Goal: Task Accomplishment & Management: Manage account settings

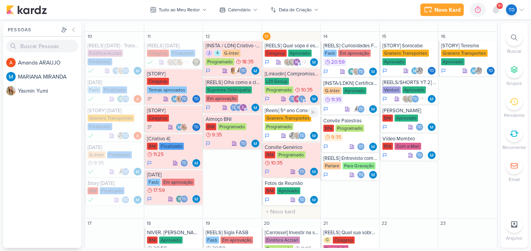
scroll to position [322, 0]
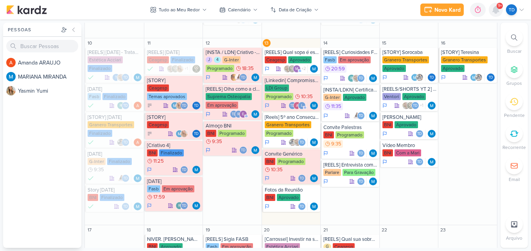
click at [498, 12] on icon at bounding box center [495, 9] width 6 height 7
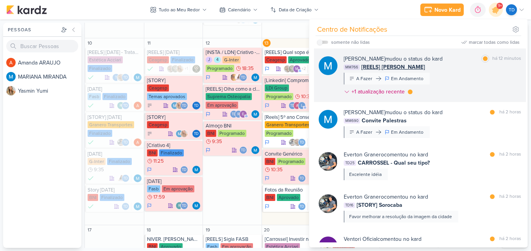
click at [463, 98] on div "MARIANA MIRANDA mudou o status do kard marcar como lida há 12 minutos MM766 [RE…" at bounding box center [431, 77] width 177 height 44
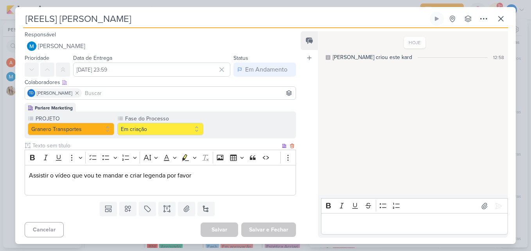
click at [221, 182] on p "Editor editing area: main" at bounding box center [160, 184] width 263 height 9
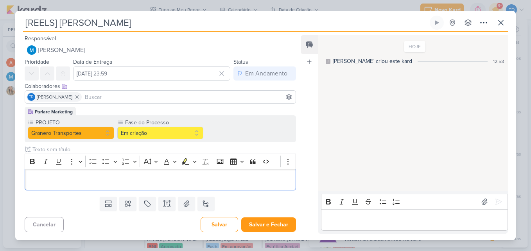
scroll to position [74, 0]
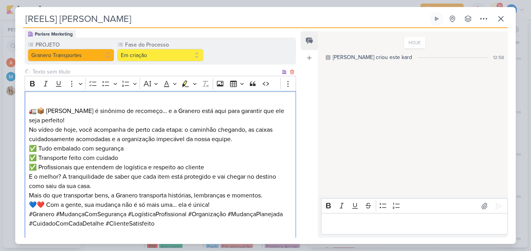
click at [89, 127] on p "🚛📦 Mudança é sinônimo de recomeço… e a Granero está aqui para garantir que ele …" at bounding box center [160, 120] width 263 height 47
click at [85, 116] on p "🚛📦 Mudança é sinônimo de recomeço… e a Granero está aqui para garantir que ele …" at bounding box center [160, 120] width 263 height 47
click at [67, 116] on p "🚛📦 Mudança é sinônimo de recomeço… e a Granero está aqui para garantir que ele …" at bounding box center [160, 120] width 263 height 47
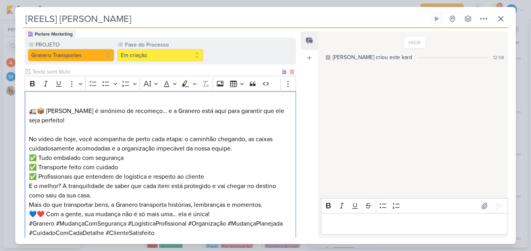
click at [77, 139] on p "⁠⁠⁠⁠⁠⁠⁠ No vídeo de hoje, você acompanha de perto cada etapa: o caminhão chegan…" at bounding box center [160, 139] width 263 height 28
click at [33, 141] on p "você acompanha de perto cada etapa: o caminhão chegando, as caixas cuidadosamen…" at bounding box center [160, 139] width 263 height 28
click at [49, 127] on p "Você acompanha de perto cada etapa: o caminhão chegando, as caixas cuidadosamen…" at bounding box center [160, 139] width 263 height 28
click at [70, 120] on p "🚛📦 Mudança é sinônimo de recomeço… e a Granero está aqui para garantir que ele …" at bounding box center [160, 111] width 263 height 28
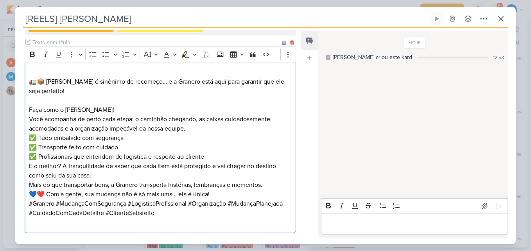
scroll to position [108, 0]
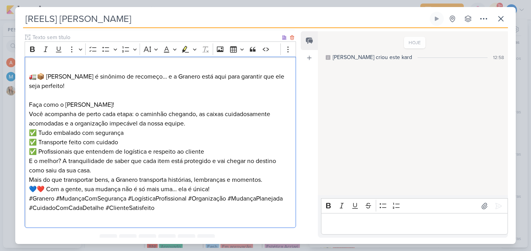
click at [205, 125] on p "Faça como o Lucas! Você acompanha de perto cada etapa: o caminhão chegando, as …" at bounding box center [160, 114] width 263 height 28
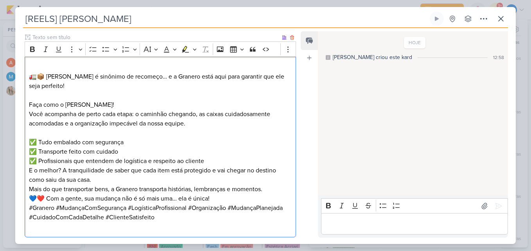
click at [218, 163] on p "✅ Tudo embalado com segurança ✅ Transporte feito com cuidado ✅ Profissionais qu…" at bounding box center [160, 152] width 263 height 28
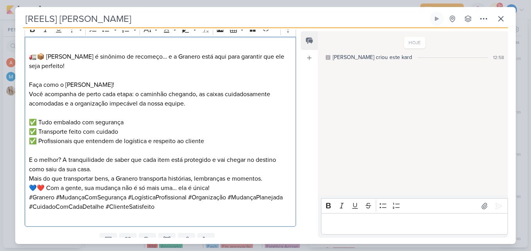
scroll to position [132, 0]
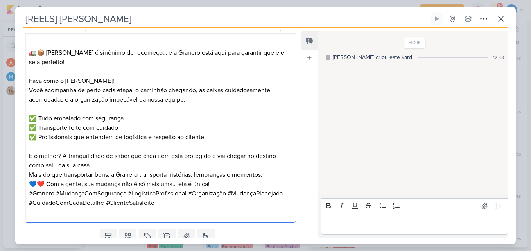
click at [105, 168] on p "E o melhor? A tranquilidade de saber que cada item está protegido e vai chegar …" at bounding box center [160, 165] width 263 height 28
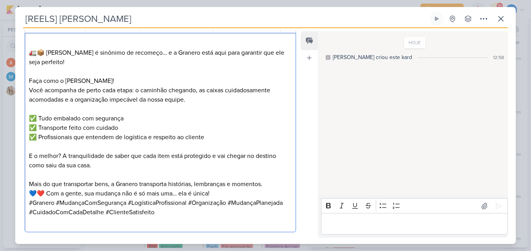
click at [246, 190] on p "💙❤️ Com a gente, sua mudança não é só mais uma… ela é única!" at bounding box center [160, 193] width 263 height 9
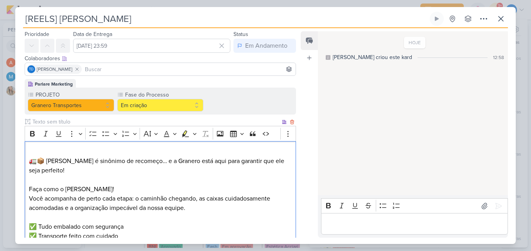
scroll to position [0, 0]
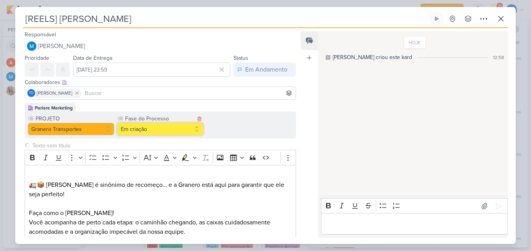
click at [184, 132] on button "Em criação" at bounding box center [160, 129] width 86 height 13
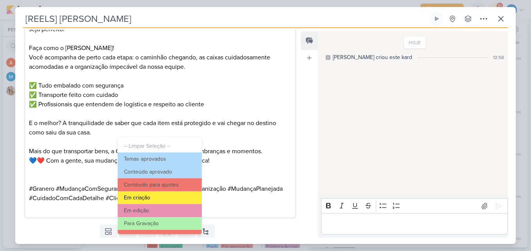
scroll to position [75, 0]
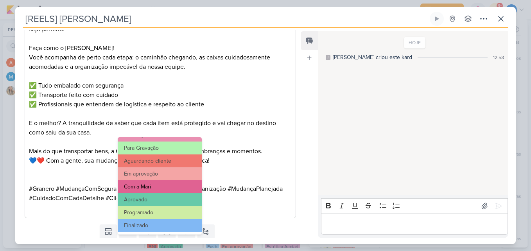
click at [172, 187] on button "Com a Mari" at bounding box center [160, 186] width 84 height 13
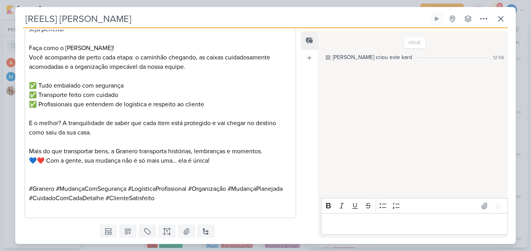
scroll to position [189, 0]
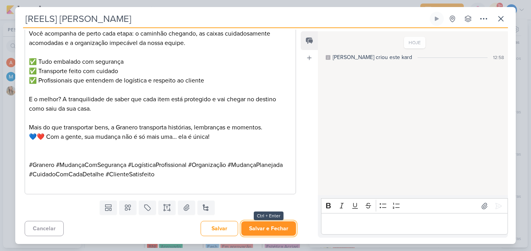
click at [267, 226] on button "Salvar e Fechar" at bounding box center [268, 228] width 55 height 14
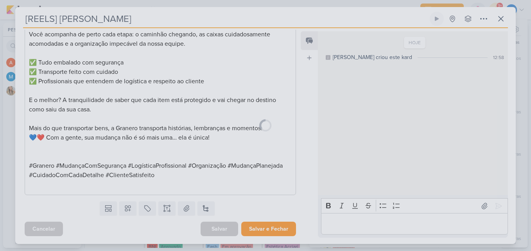
scroll to position [188, 0]
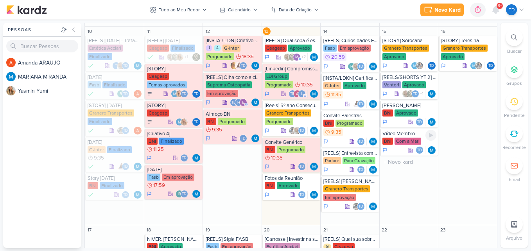
scroll to position [334, 0]
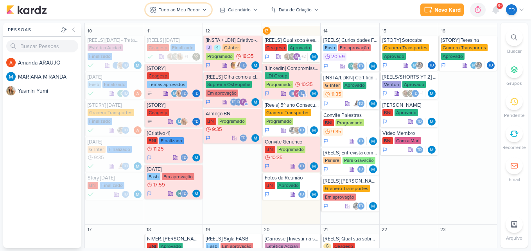
click at [181, 10] on div "Tudo ao Meu Redor" at bounding box center [179, 9] width 41 height 7
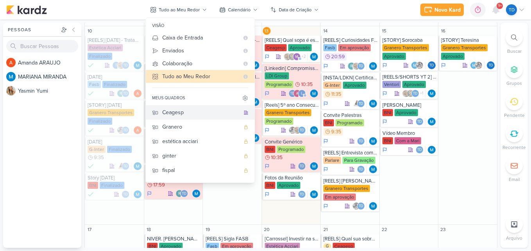
click at [187, 111] on div "Ceagesp" at bounding box center [200, 112] width 77 height 8
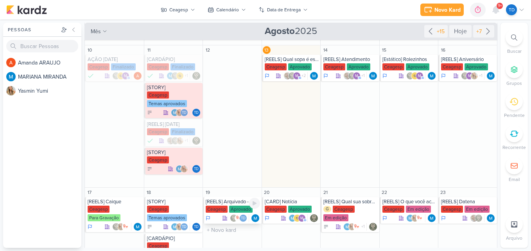
scroll to position [195, 0]
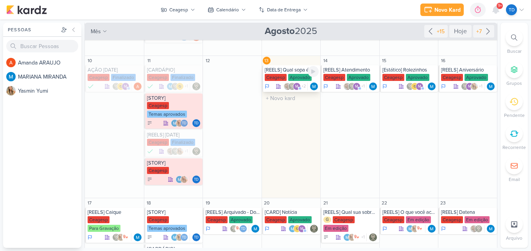
click at [290, 78] on div "Aprovado" at bounding box center [299, 77] width 23 height 7
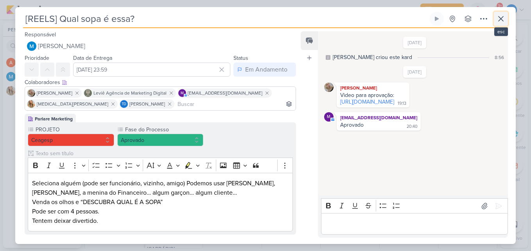
click at [506, 21] on button at bounding box center [500, 19] width 14 height 14
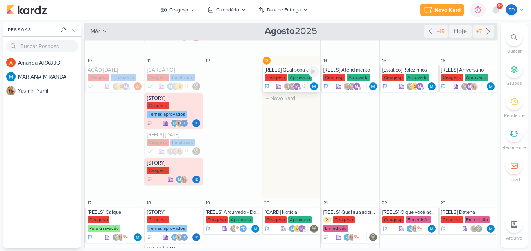
click at [290, 68] on div "[REELS] Qual sopa é essa?" at bounding box center [291, 70] width 54 height 6
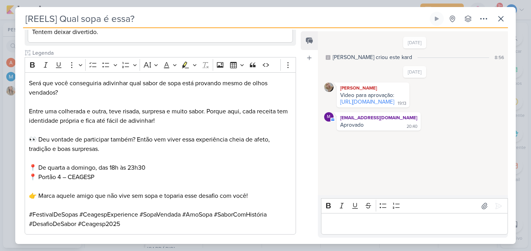
scroll to position [286, 0]
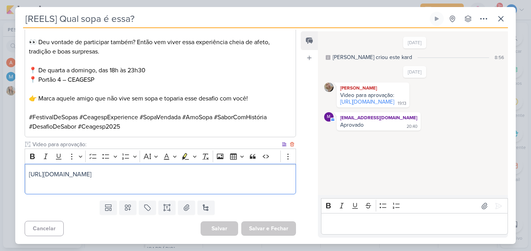
click at [250, 177] on p "[URL][DOMAIN_NAME]" at bounding box center [160, 174] width 263 height 9
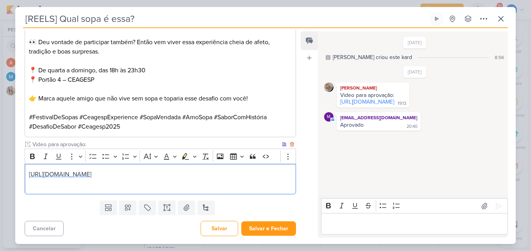
click at [91, 171] on span "[URL][DOMAIN_NAME]" at bounding box center [60, 174] width 63 height 8
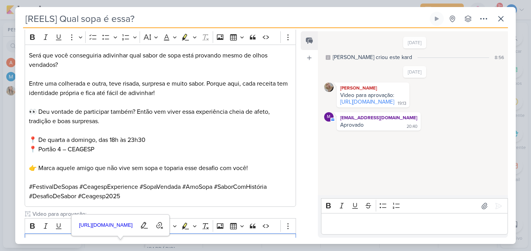
scroll to position [216, 0]
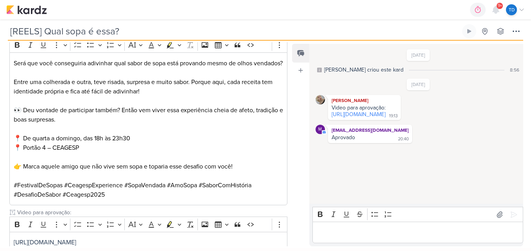
scroll to position [222, 0]
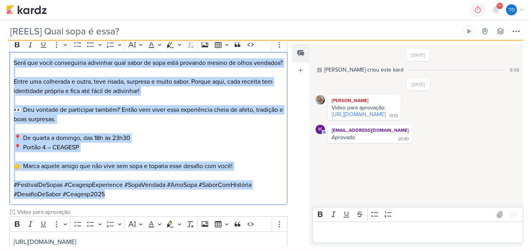
drag, startPoint x: 14, startPoint y: 63, endPoint x: 170, endPoint y: 206, distance: 211.5
click at [170, 205] on div "Será que você conseguiria adivinhar qual sabor de sopa está provando mesmo de o…" at bounding box center [148, 128] width 278 height 153
copy div "Será que você conseguiria adivinhar qual sabor de sopa está provando mesmo de o…"
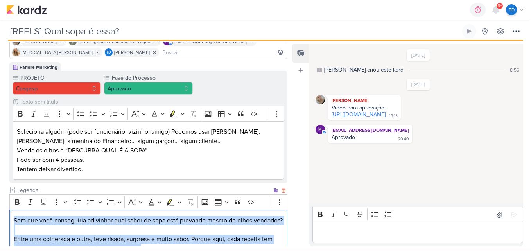
scroll to position [0, 0]
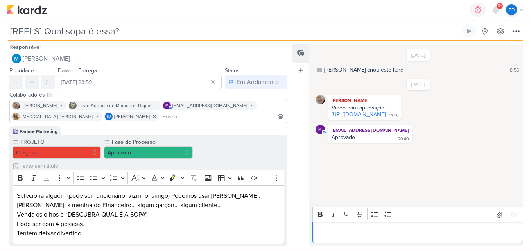
click at [347, 228] on p "Editor editing area: main" at bounding box center [417, 232] width 202 height 9
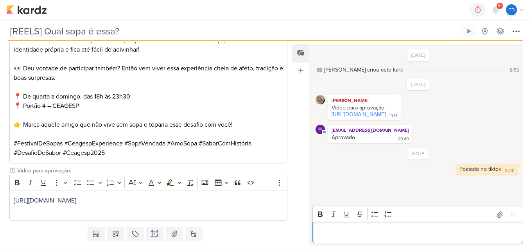
scroll to position [289, 0]
